Goal: Task Accomplishment & Management: Manage account settings

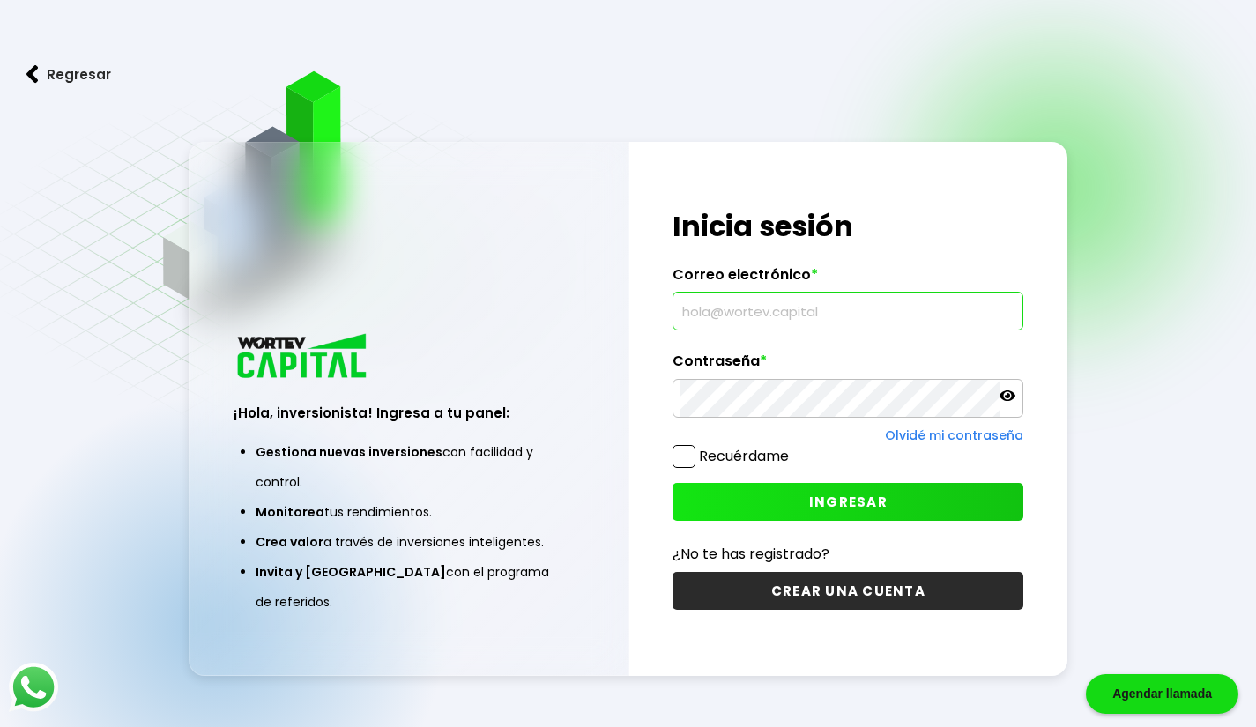
click at [799, 304] on input "text" at bounding box center [847, 311] width 335 height 37
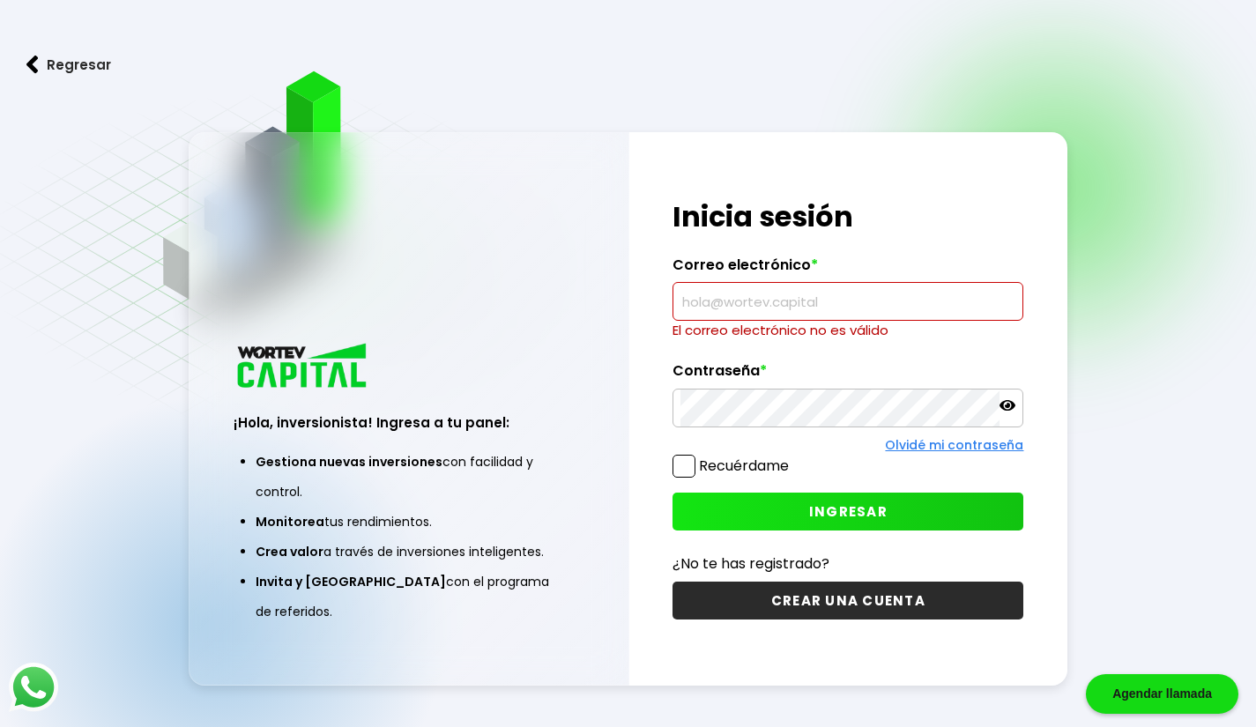
type input "ulr.cuin@gmail.com"
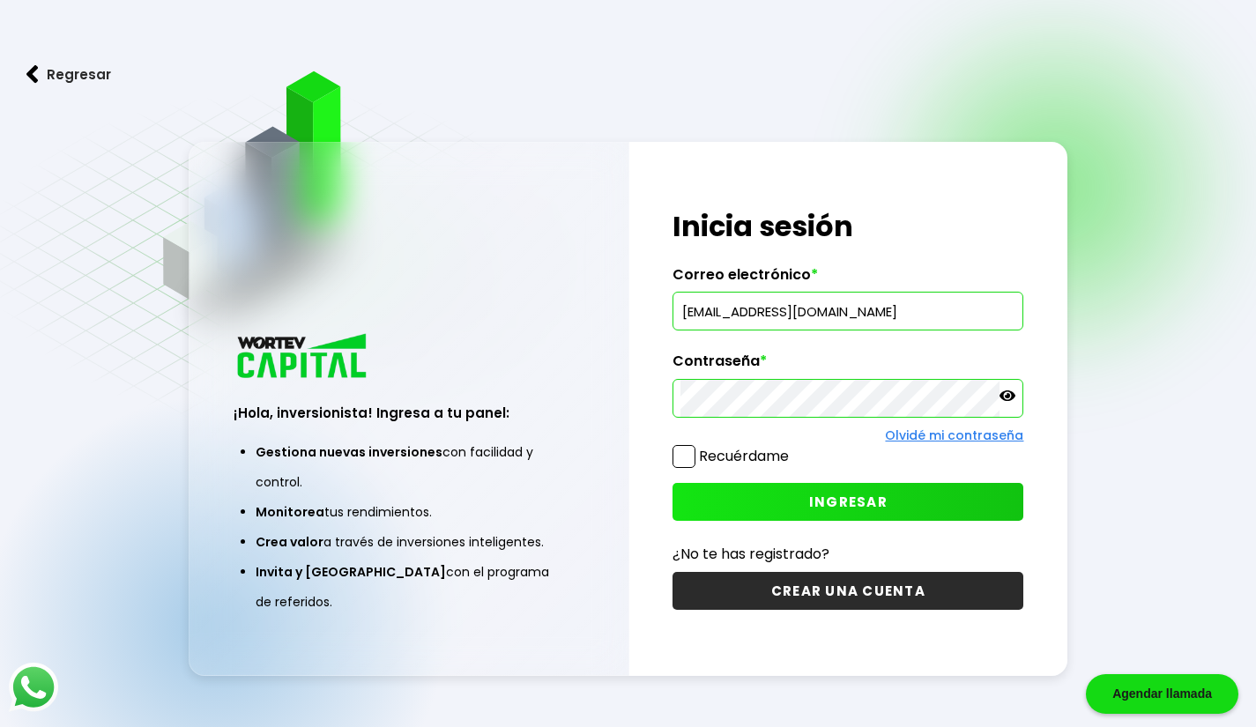
click at [804, 502] on button "INGRESAR" at bounding box center [847, 502] width 351 height 38
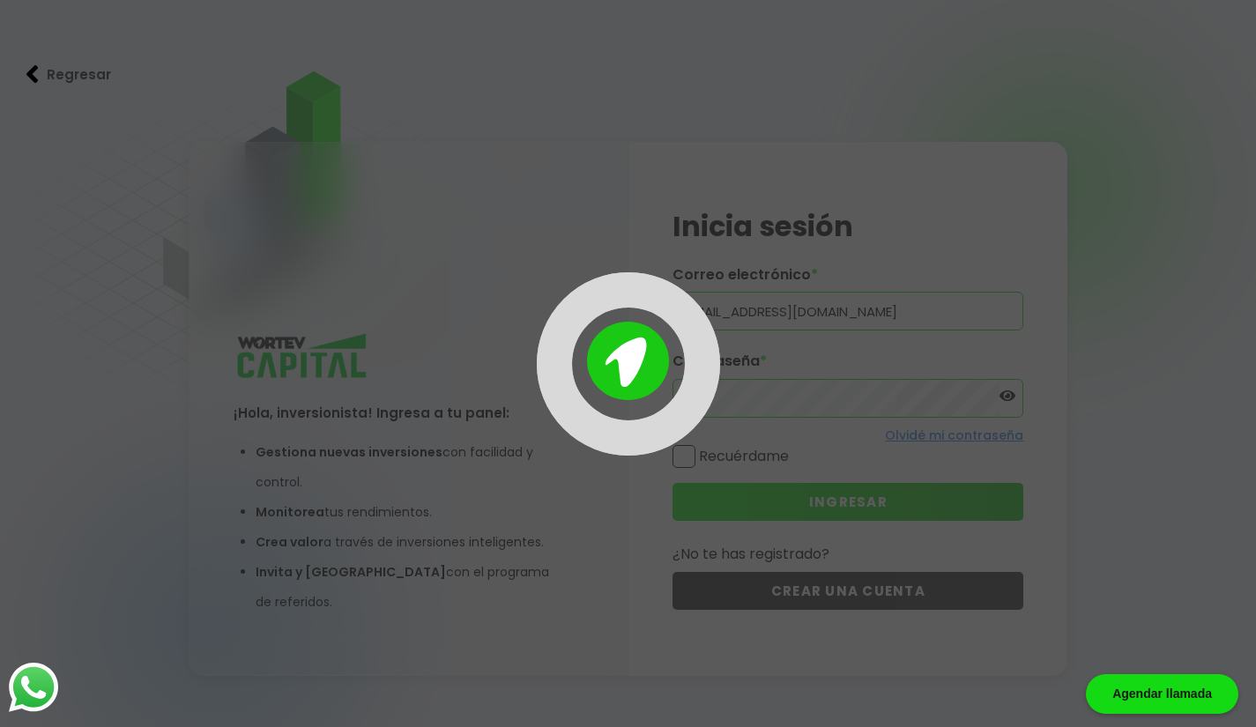
drag, startPoint x: 804, startPoint y: 502, endPoint x: 310, endPoint y: -77, distance: 760.9
click at [310, 0] on html "Agendar llamada Regresar ¡Hola, inversionista! Ingresa a tu panel: Gestiona nue…" at bounding box center [628, 363] width 1256 height 727
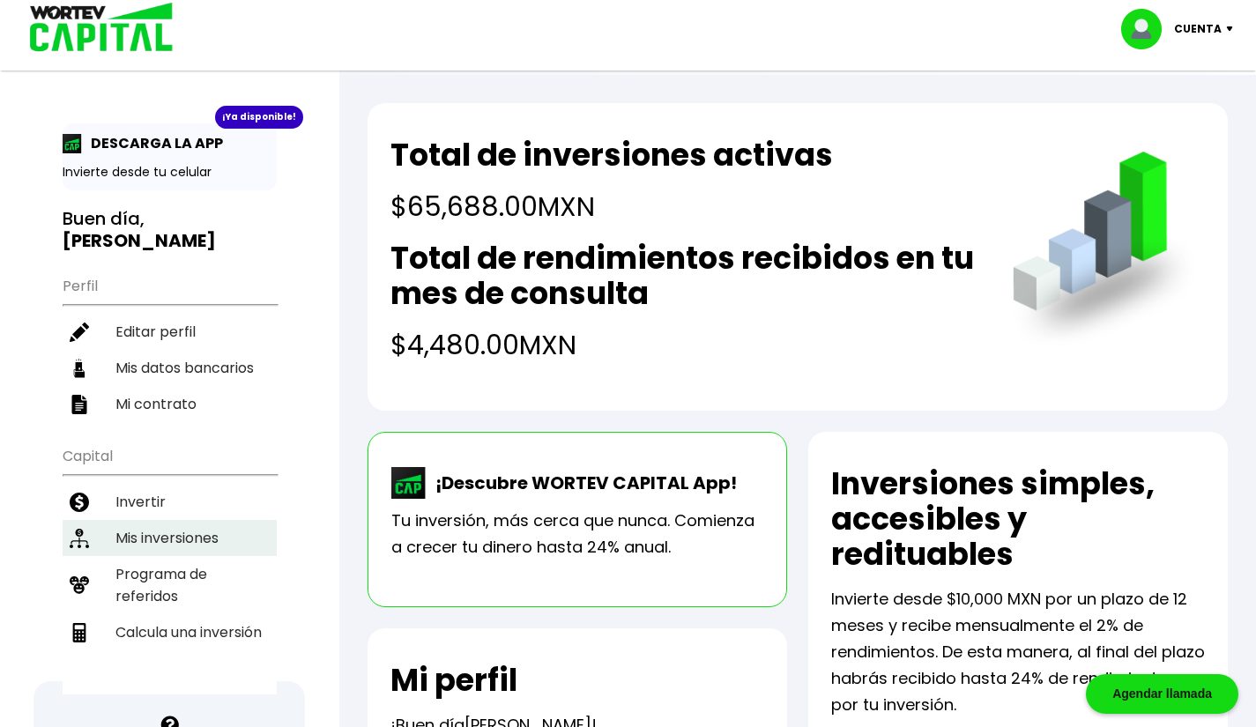
click at [191, 520] on li "Mis inversiones" at bounding box center [170, 538] width 214 height 36
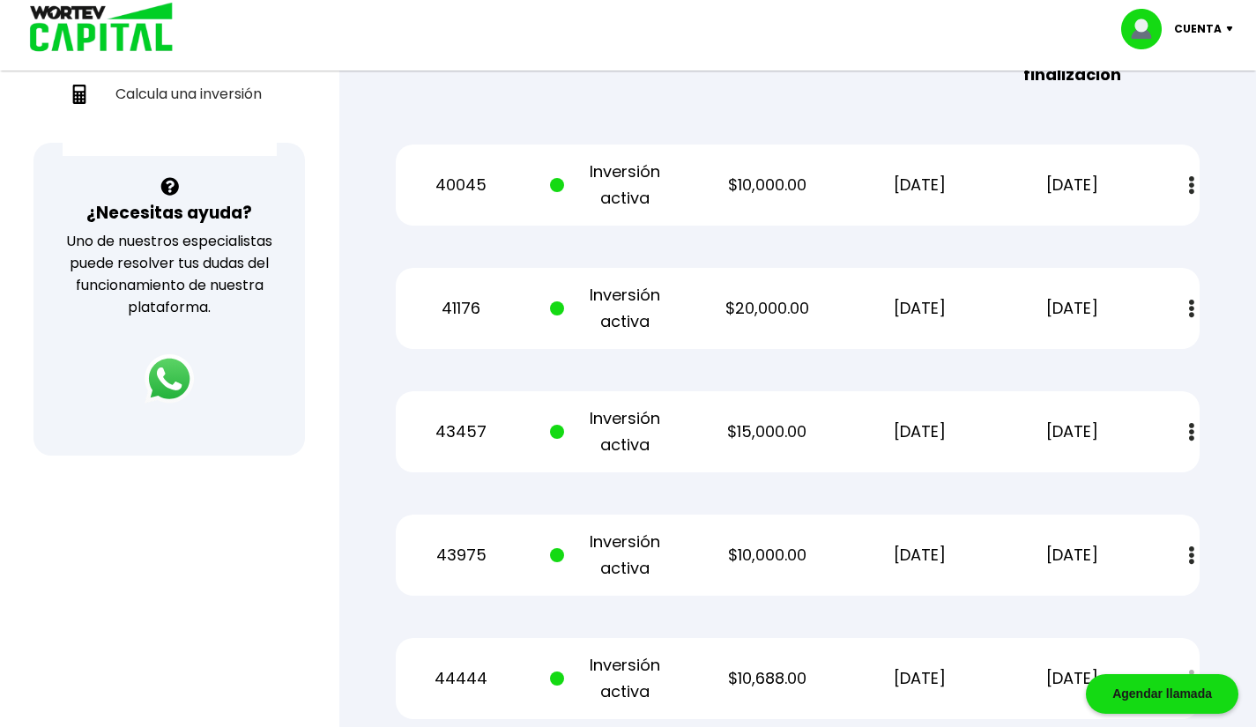
scroll to position [539, 0]
click at [1195, 318] on button at bounding box center [1191, 308] width 25 height 38
click at [1099, 355] on link "Estado de cuenta" at bounding box center [1071, 356] width 123 height 22
click at [904, 101] on div "Pedido Estado Monto Fecha inicio Fecha finalización" at bounding box center [798, 60] width 804 height 81
click at [1192, 299] on img at bounding box center [1191, 308] width 5 height 19
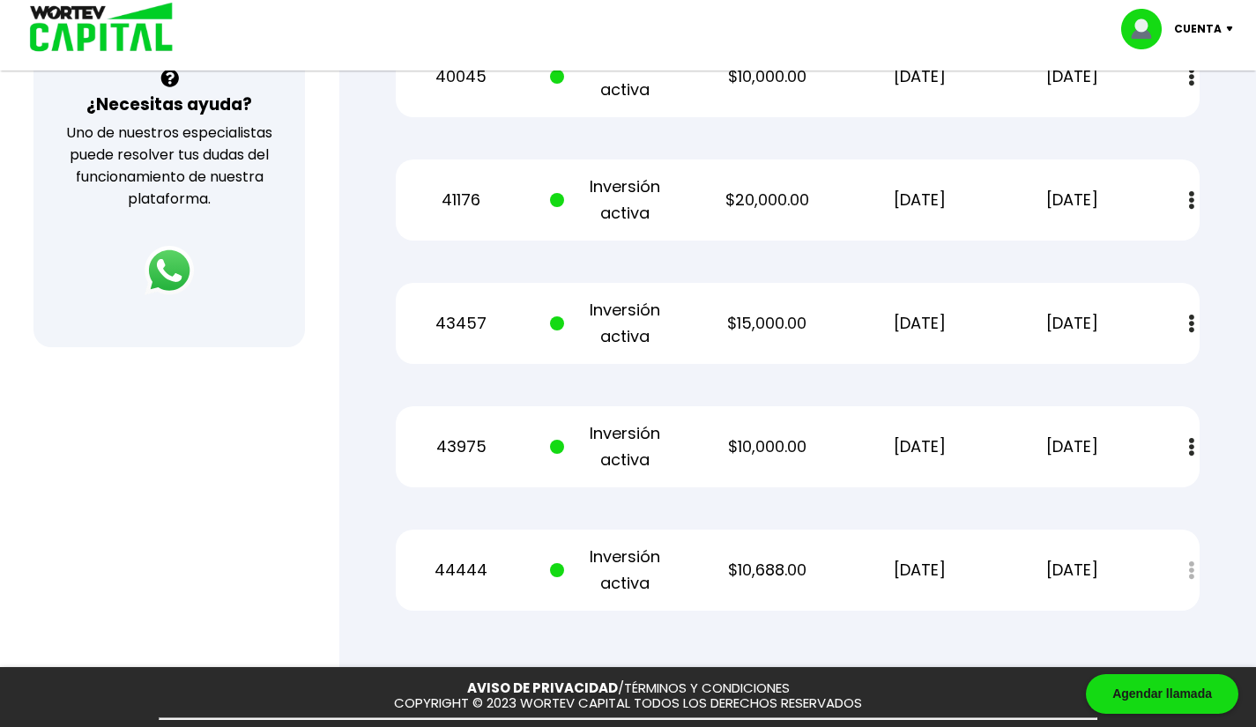
scroll to position [724, 0]
